Goal: Task Accomplishment & Management: Use online tool/utility

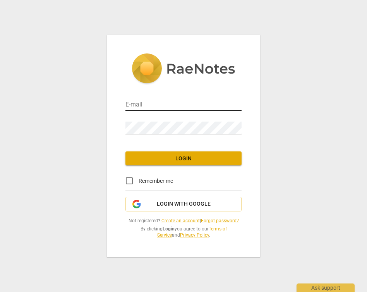
click at [171, 100] on input "email" at bounding box center [184, 105] width 116 height 11
type input "artisticrefinements@gmail.com"
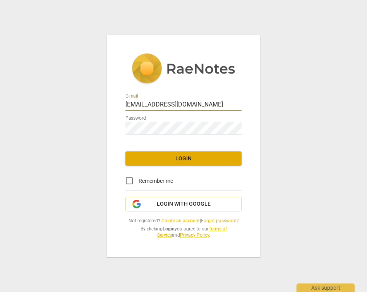
click at [128, 175] on input "Remember me" at bounding box center [129, 181] width 19 height 19
checkbox input "true"
click at [176, 160] on button "Login" at bounding box center [184, 159] width 116 height 14
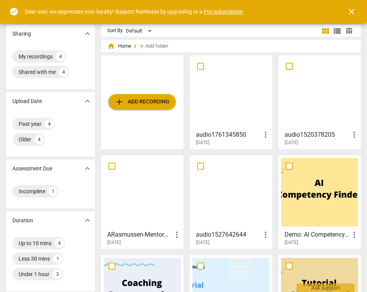
click at [141, 103] on span "add Add recording" at bounding box center [142, 101] width 55 height 9
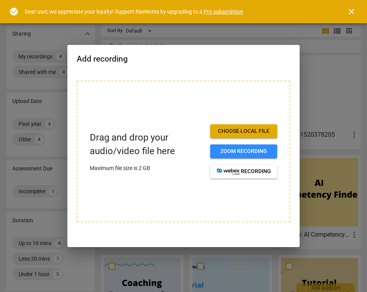
click at [244, 129] on span "Choose local file" at bounding box center [244, 132] width 55 height 8
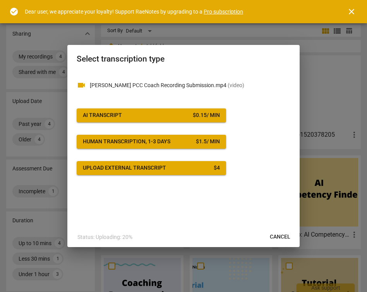
click at [166, 116] on span "AI Transcript $ 0.15 / min" at bounding box center [151, 116] width 137 height 8
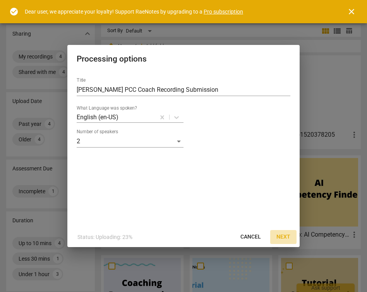
click at [283, 237] on span "Next" at bounding box center [284, 237] width 14 height 8
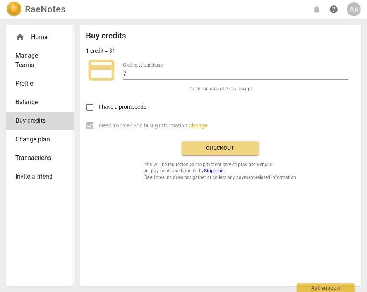
click at [226, 152] on span "Checkout" at bounding box center [220, 149] width 65 height 8
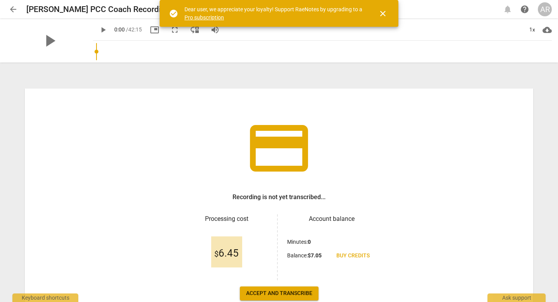
click at [367, 16] on span "close" at bounding box center [382, 13] width 9 height 9
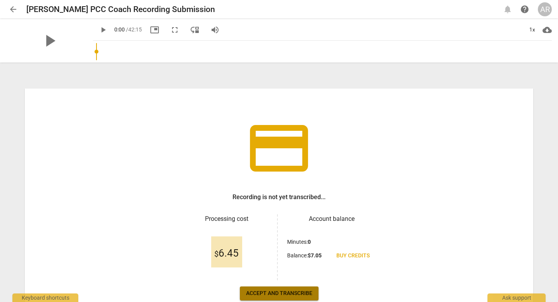
click at [266, 292] on span "Accept and transcribe" at bounding box center [279, 293] width 66 height 8
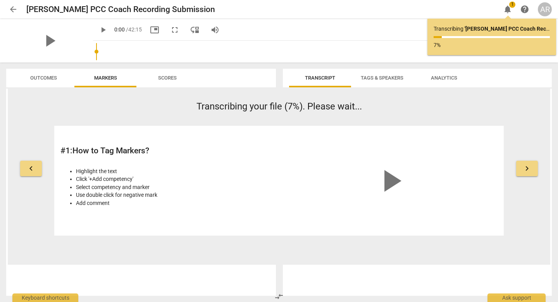
click at [367, 166] on span "keyboard_arrow_right" at bounding box center [527, 168] width 9 height 9
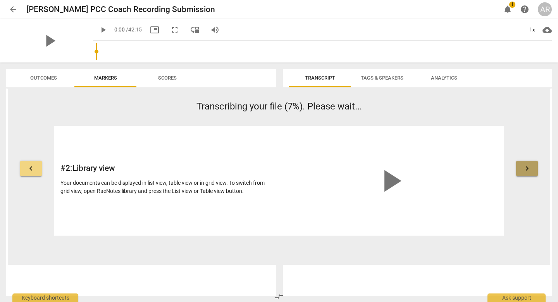
click at [367, 166] on span "keyboard_arrow_right" at bounding box center [527, 168] width 9 height 9
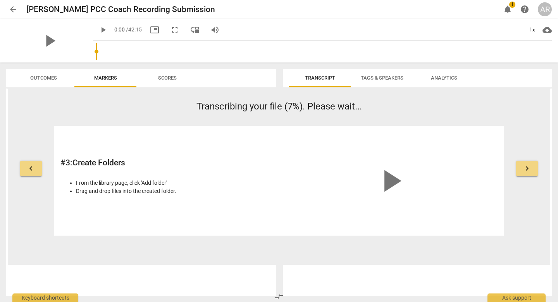
click at [367, 166] on span "keyboard_arrow_right" at bounding box center [527, 168] width 9 height 9
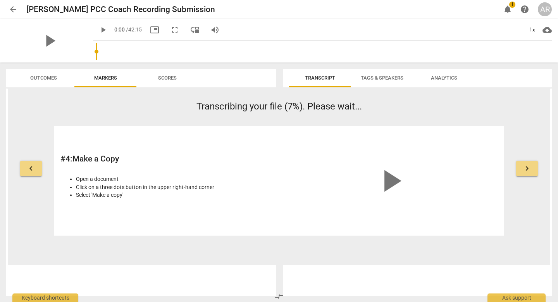
click at [367, 166] on span "keyboard_arrow_right" at bounding box center [527, 168] width 9 height 9
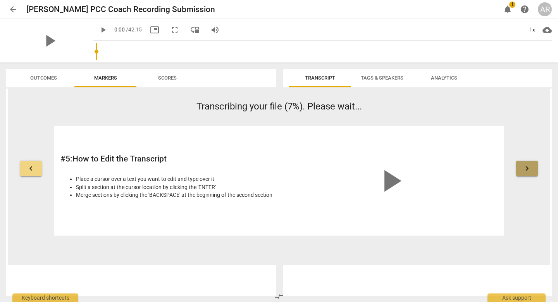
click at [367, 166] on span "keyboard_arrow_right" at bounding box center [527, 168] width 9 height 9
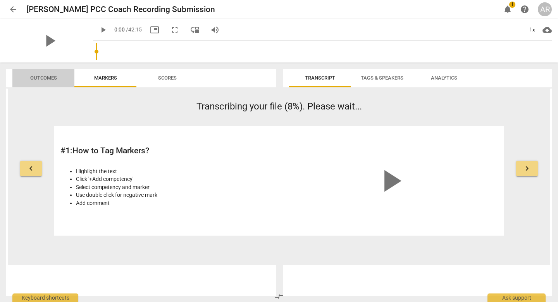
click at [43, 79] on span "Outcomes" at bounding box center [43, 78] width 27 height 6
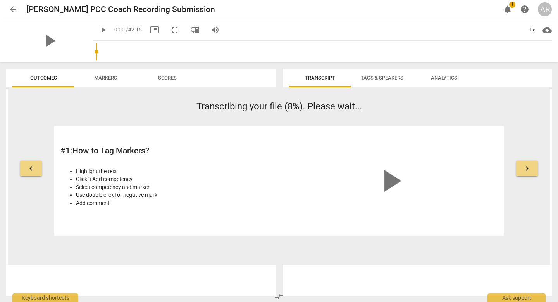
click at [167, 78] on span "Scores" at bounding box center [167, 78] width 19 height 6
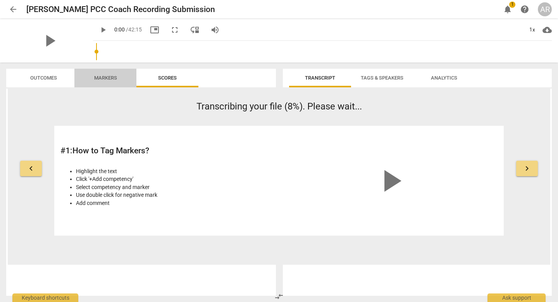
click at [111, 78] on span "Markers" at bounding box center [105, 78] width 23 height 6
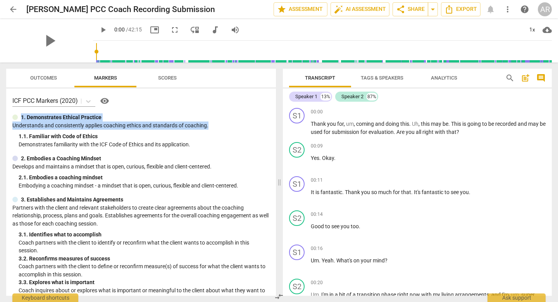
drag, startPoint x: 273, startPoint y: 112, endPoint x: 273, endPoint y: 127, distance: 14.7
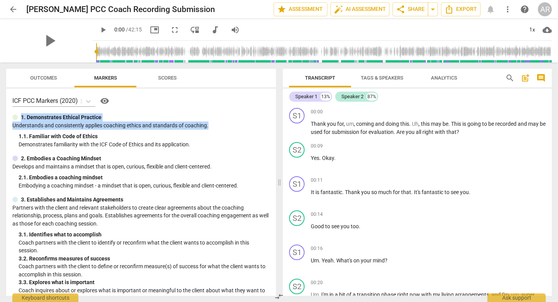
click at [273, 127] on div "ICF PCC Markers (2020) visibility 1. Demonstrates Ethical Practice Understands …" at bounding box center [141, 191] width 270 height 207
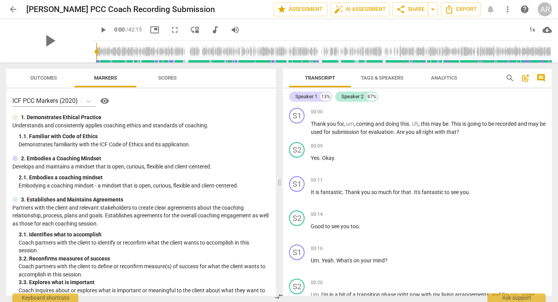
click at [190, 238] on div "3. 1. Identifies what to accomplish" at bounding box center [144, 234] width 251 height 8
click at [367, 9] on span "Export" at bounding box center [461, 9] width 33 height 9
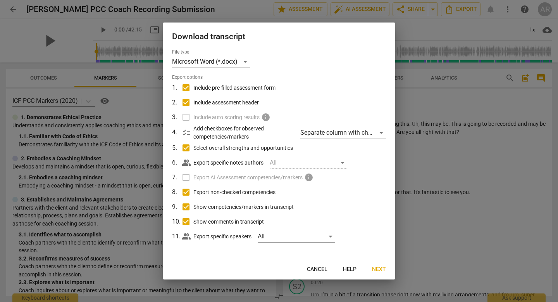
click at [188, 183] on label "Export AI Assessment competencies/markers info" at bounding box center [278, 177] width 203 height 15
click at [307, 271] on span "Cancel" at bounding box center [317, 269] width 21 height 8
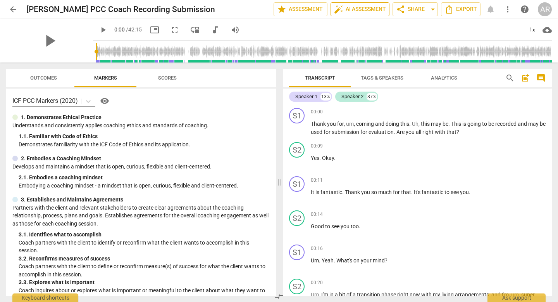
click at [354, 10] on span "auto_fix_high AI Assessment" at bounding box center [360, 9] width 52 height 9
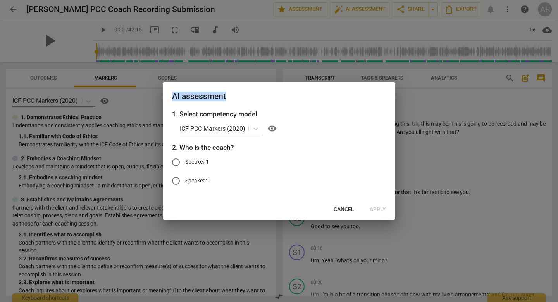
drag, startPoint x: 312, startPoint y: 86, endPoint x: 288, endPoint y: 90, distance: 24.1
click at [288, 90] on div "AI assessment" at bounding box center [279, 95] width 233 height 27
click at [367, 98] on div at bounding box center [279, 151] width 558 height 302
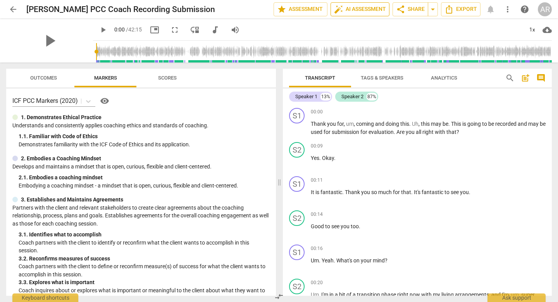
click at [340, 7] on span "auto_fix_high AI Assessment" at bounding box center [360, 9] width 52 height 9
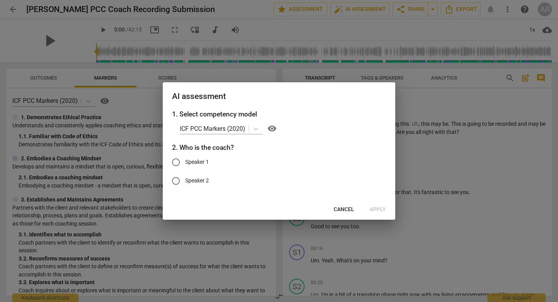
click at [178, 162] on input "Speaker 1" at bounding box center [176, 162] width 19 height 19
radio input "true"
click at [367, 213] on span "Apply" at bounding box center [378, 209] width 16 height 8
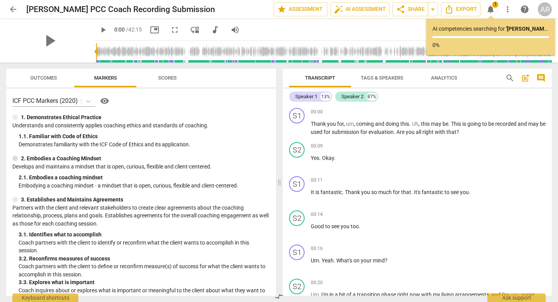
click at [162, 79] on span "Scores" at bounding box center [167, 78] width 19 height 6
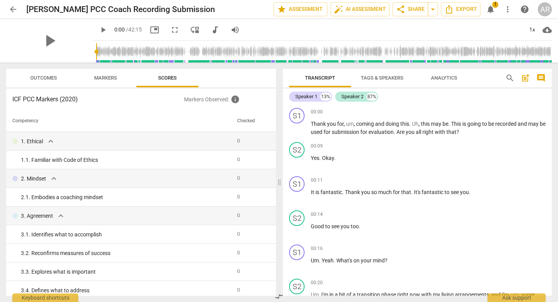
click at [43, 78] on span "Outcomes" at bounding box center [43, 78] width 27 height 6
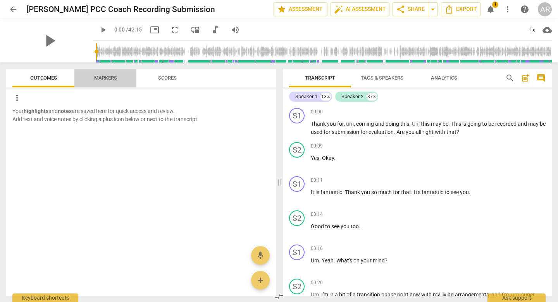
click at [98, 81] on span "Markers" at bounding box center [105, 78] width 23 height 6
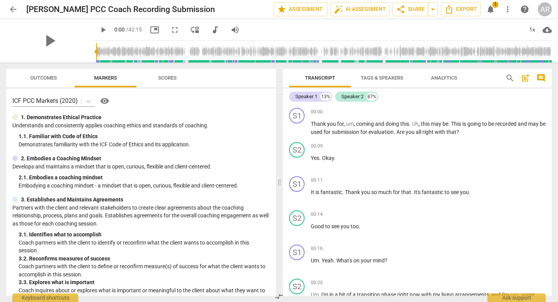
click at [169, 78] on span "Scores" at bounding box center [167, 78] width 19 height 6
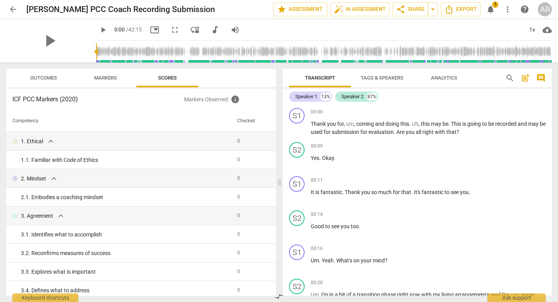
click at [367, 5] on span "notifications" at bounding box center [490, 9] width 9 height 9
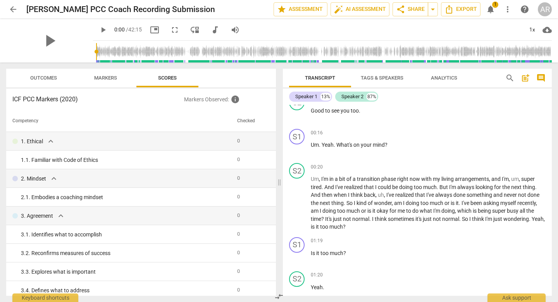
scroll to position [102, 0]
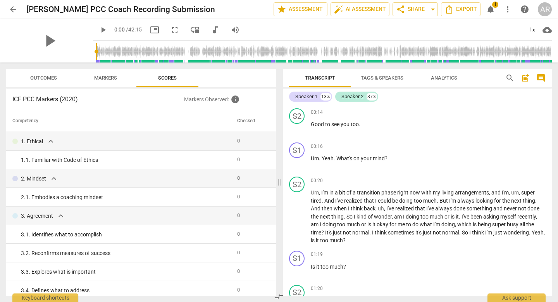
click at [367, 5] on span "1" at bounding box center [495, 5] width 6 height 6
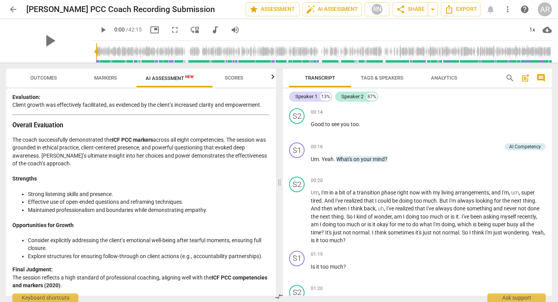
scroll to position [1639, 0]
drag, startPoint x: 273, startPoint y: 250, endPoint x: 274, endPoint y: 264, distance: 13.7
click at [274, 264] on div "Disclaimer: AI can make mistakes. Consult a qualified mentor coach before actin…" at bounding box center [141, 191] width 270 height 207
drag, startPoint x: 273, startPoint y: 285, endPoint x: 273, endPoint y: 294, distance: 9.3
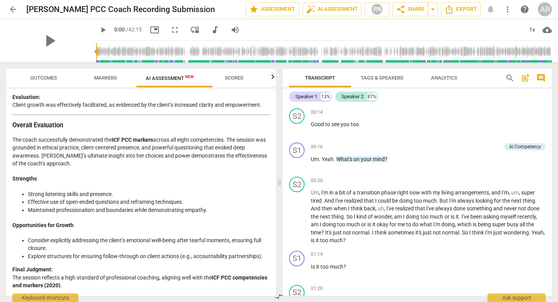
click at [273, 292] on div "Disclaimer: AI can make mistakes. Consult a qualified mentor coach before actin…" at bounding box center [141, 191] width 270 height 207
click at [367, 9] on span "Export" at bounding box center [461, 9] width 33 height 9
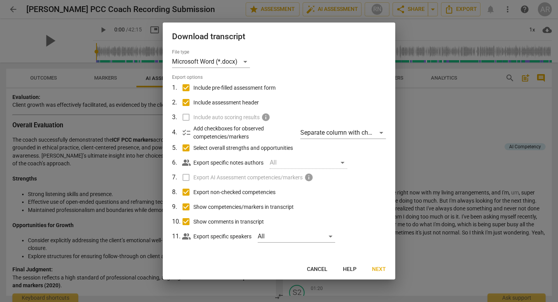
click at [367, 273] on span "Next" at bounding box center [379, 269] width 14 height 8
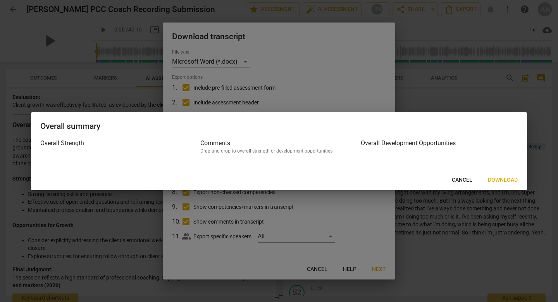
click at [367, 184] on span "Cancel" at bounding box center [462, 180] width 21 height 8
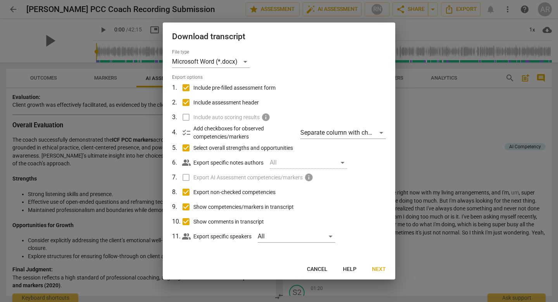
click at [116, 123] on div at bounding box center [279, 151] width 558 height 302
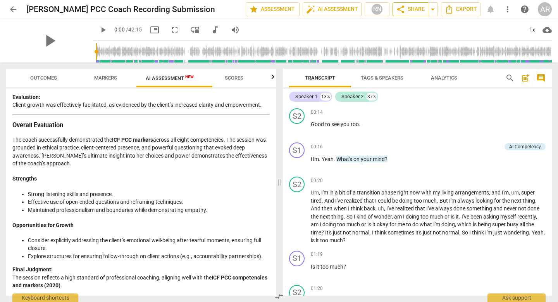
click at [367, 11] on span "share Share" at bounding box center [410, 9] width 29 height 9
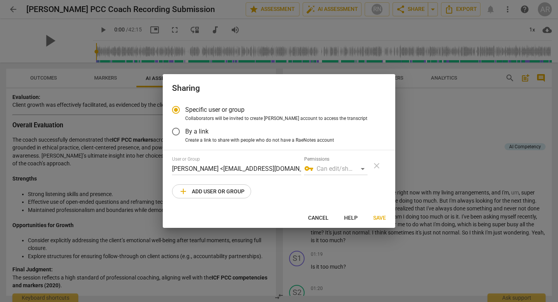
click at [367, 222] on span "Save" at bounding box center [379, 218] width 13 height 8
radio input "false"
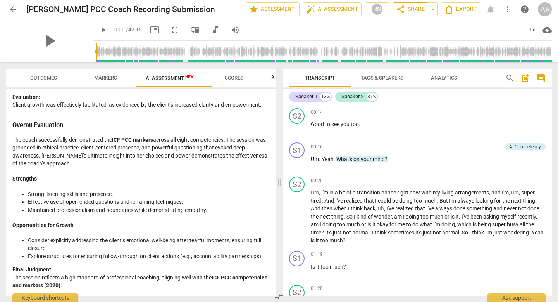
click at [367, 10] on span "share Share" at bounding box center [410, 9] width 29 height 9
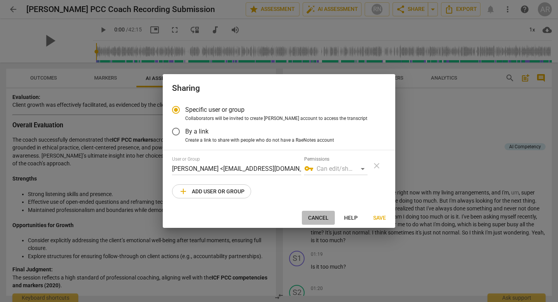
click at [312, 222] on span "Cancel" at bounding box center [318, 218] width 21 height 8
radio input "false"
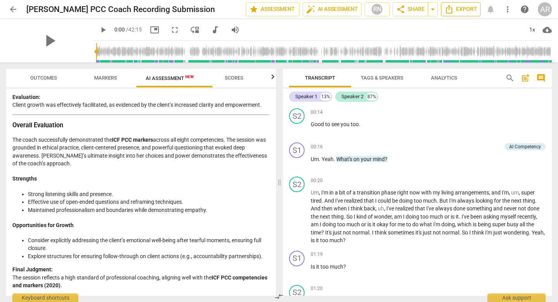
click at [367, 10] on icon "Export" at bounding box center [449, 9] width 9 height 9
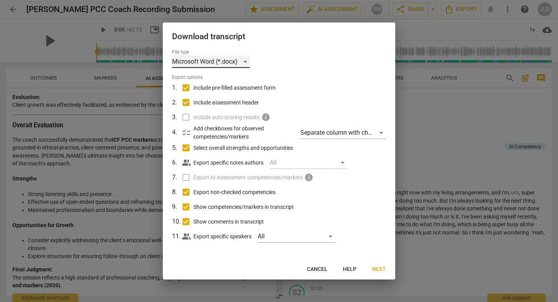
click at [250, 60] on div "Microsoft Word (*.docx)" at bounding box center [211, 61] width 78 height 12
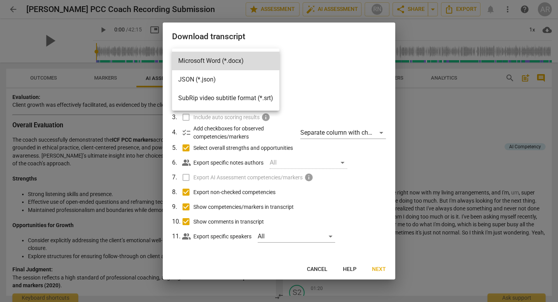
click at [367, 152] on div at bounding box center [279, 151] width 558 height 302
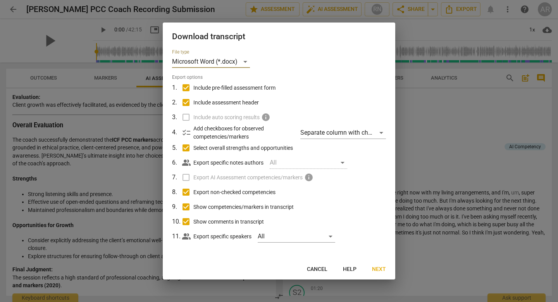
click at [367, 272] on span "Next" at bounding box center [379, 269] width 14 height 8
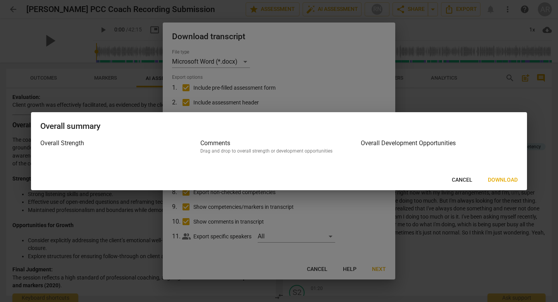
click at [367, 184] on span "Download" at bounding box center [503, 180] width 30 height 8
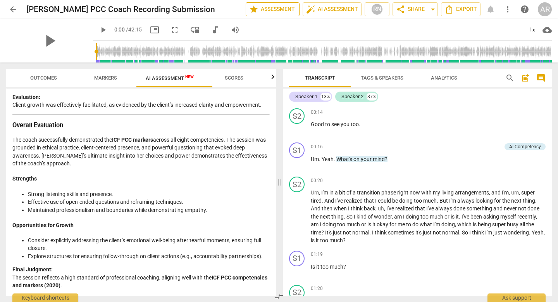
click at [249, 7] on span "star Assessment" at bounding box center [272, 9] width 47 height 9
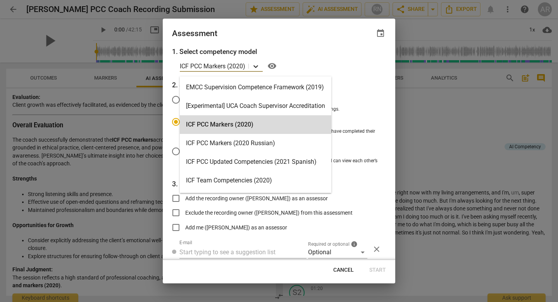
click at [255, 69] on icon at bounding box center [256, 66] width 8 height 8
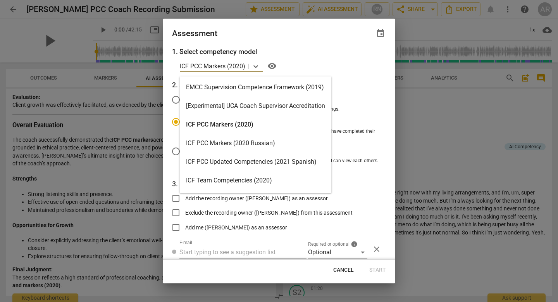
click at [254, 126] on div "ICF PCC Markers (2020)" at bounding box center [256, 124] width 152 height 19
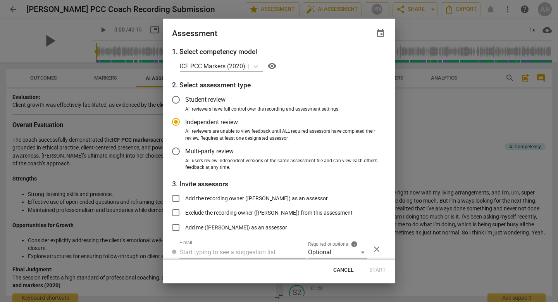
click at [367, 141] on div at bounding box center [279, 151] width 558 height 302
radio input "false"
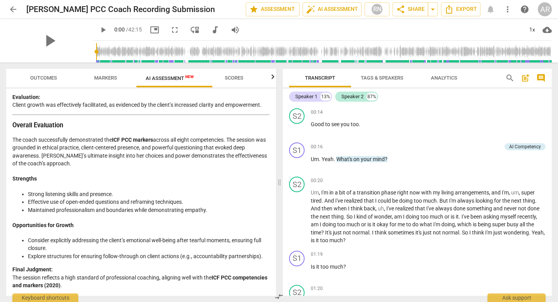
click at [367, 32] on div "play_arrow 0:00 / 42:15 picture_in_picture fullscreen move_down audiotrack volu…" at bounding box center [322, 30] width 459 height 22
click at [307, 28] on div "play_arrow 0:00 / 42:15 picture_in_picture fullscreen move_down audiotrack volu…" at bounding box center [322, 30] width 459 height 22
click at [367, 31] on div "1x cloud_download" at bounding box center [537, 30] width 30 height 12
click at [367, 29] on span "cloud_download" at bounding box center [547, 29] width 9 height 9
click at [367, 29] on li "Download audio" at bounding box center [512, 30] width 57 height 19
